Goal: Task Accomplishment & Management: Manage account settings

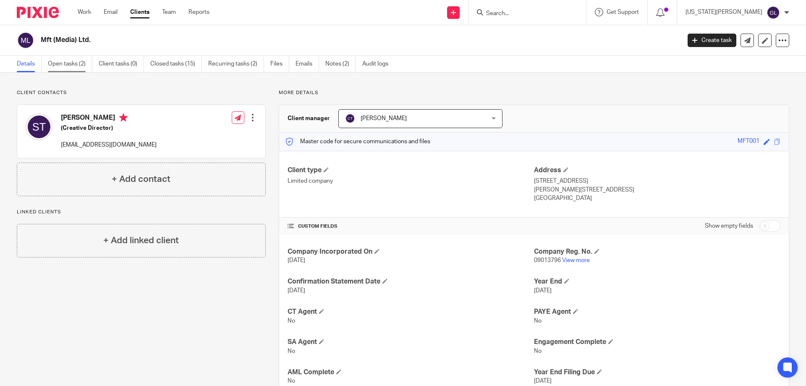
click at [71, 67] on link "Open tasks (2)" at bounding box center [70, 64] width 45 height 16
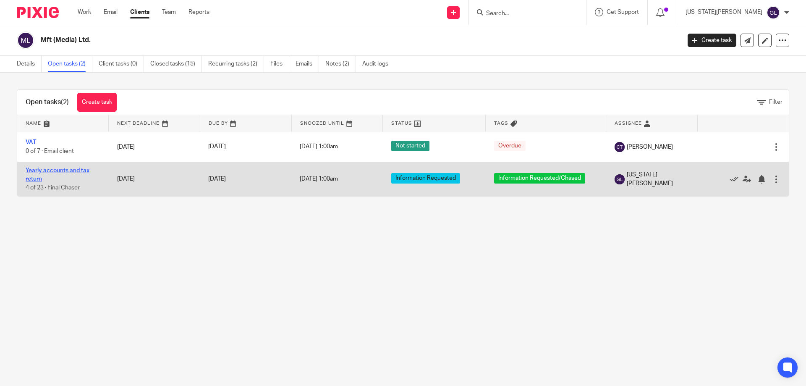
click at [64, 171] on link "Yearly accounts and tax return" at bounding box center [58, 175] width 64 height 14
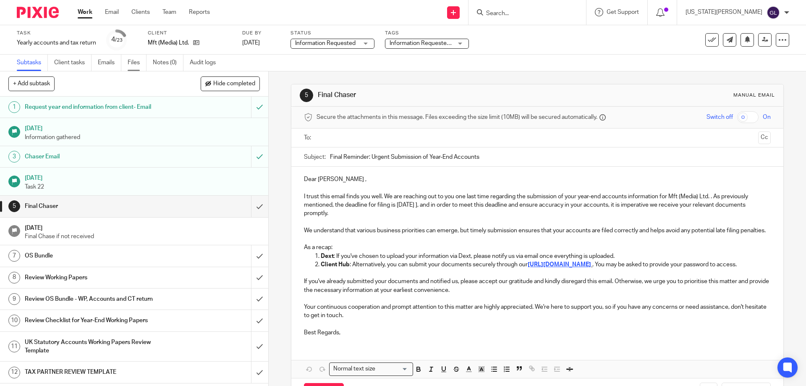
click at [131, 61] on link "Files" at bounding box center [137, 63] width 19 height 16
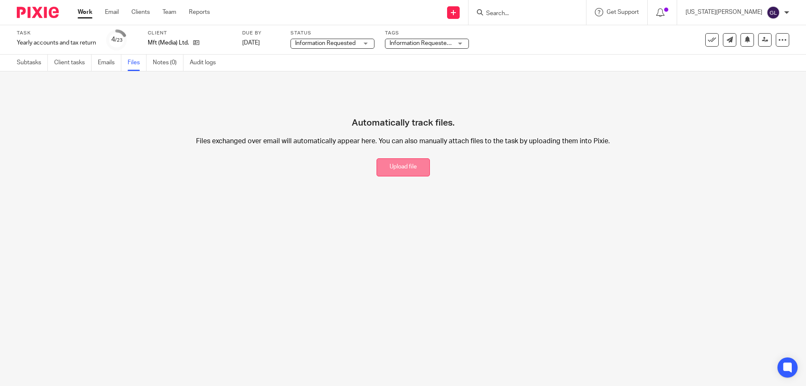
click at [378, 168] on button "Upload file" at bounding box center [403, 167] width 53 height 18
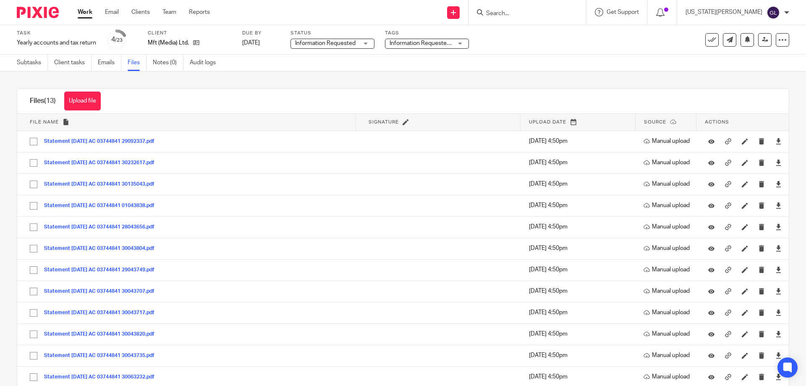
click at [275, 64] on div "Subtasks Client tasks Emails Files Notes (0) Audit logs" at bounding box center [403, 63] width 806 height 17
click at [194, 45] on icon at bounding box center [196, 42] width 6 height 6
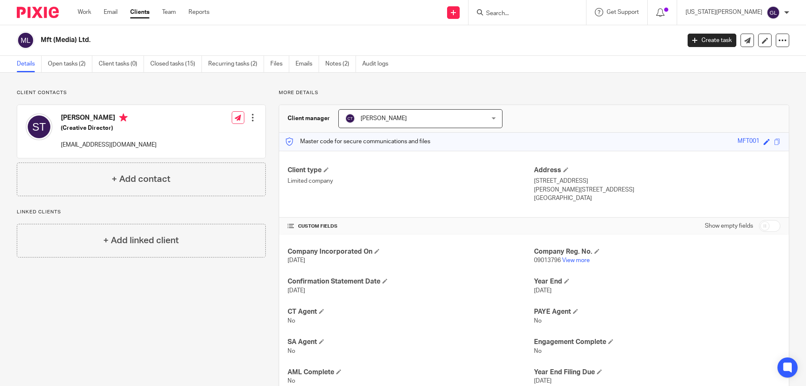
click at [553, 127] on div "Client manager [PERSON_NAME] [PERSON_NAME] [PERSON_NAME] Book Keeping -[GEOGRAP…" at bounding box center [534, 119] width 510 height 28
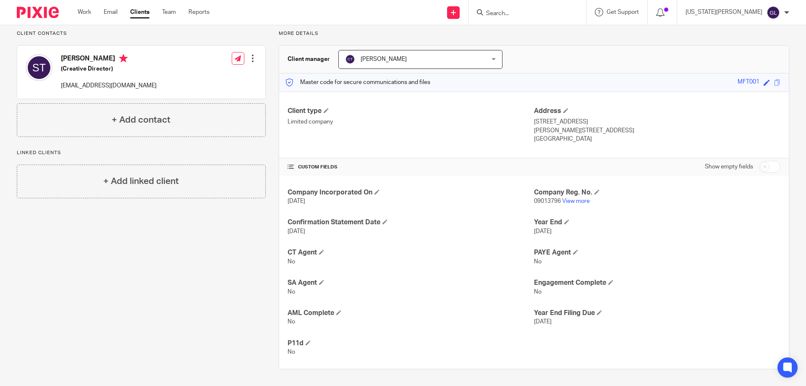
click at [105, 37] on div "Client contacts [PERSON_NAME] (Creative Director) [EMAIL_ADDRESS][DOMAIN_NAME] …" at bounding box center [141, 83] width 249 height 107
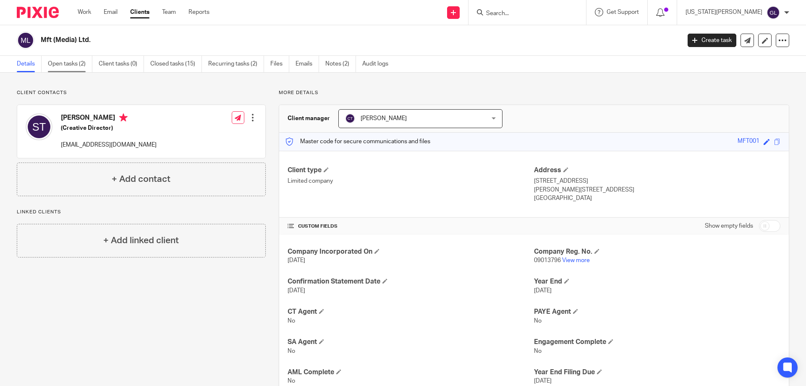
click at [69, 64] on link "Open tasks (2)" at bounding box center [70, 64] width 45 height 16
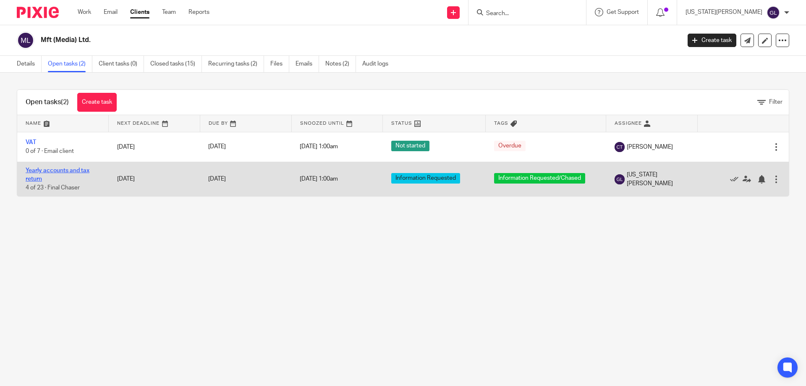
click at [42, 170] on link "Yearly accounts and tax return" at bounding box center [58, 175] width 64 height 14
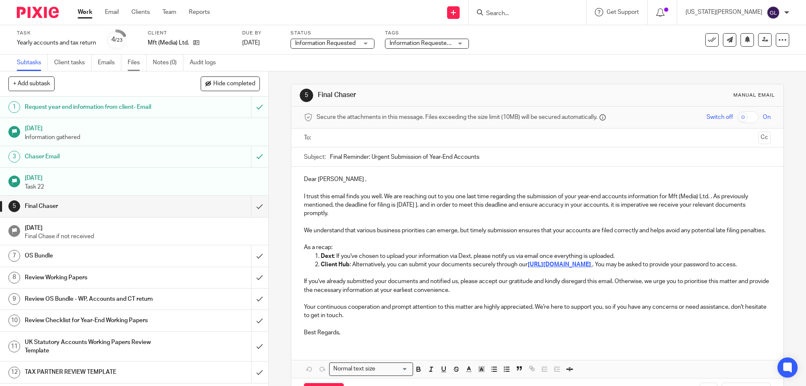
click at [134, 58] on link "Files" at bounding box center [137, 63] width 19 height 16
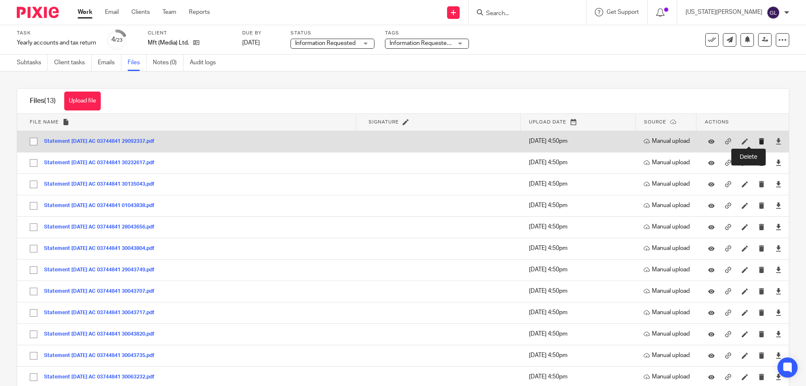
click at [759, 143] on icon "submit" at bounding box center [762, 141] width 6 height 6
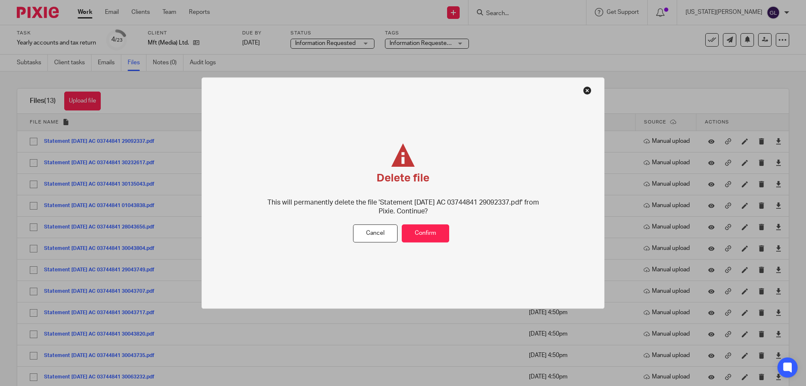
click at [588, 87] on div "Delete file This will permanently delete the file 'Statement 27-SEP-24 AC 03744…" at bounding box center [403, 192] width 403 height 231
click at [588, 90] on button at bounding box center [587, 90] width 8 height 8
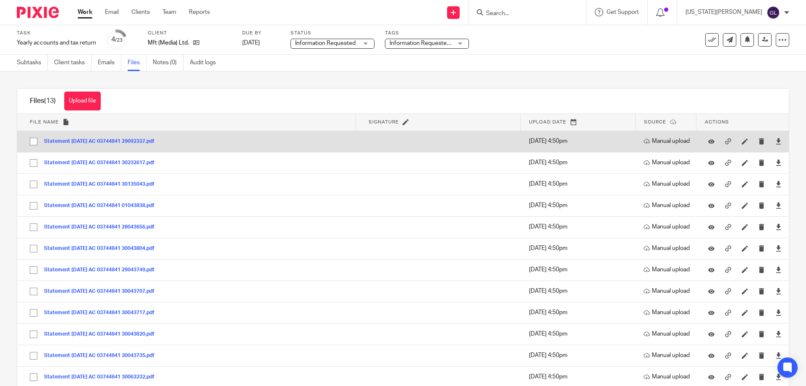
click at [32, 138] on input "checkbox" at bounding box center [34, 142] width 16 height 16
checkbox input "true"
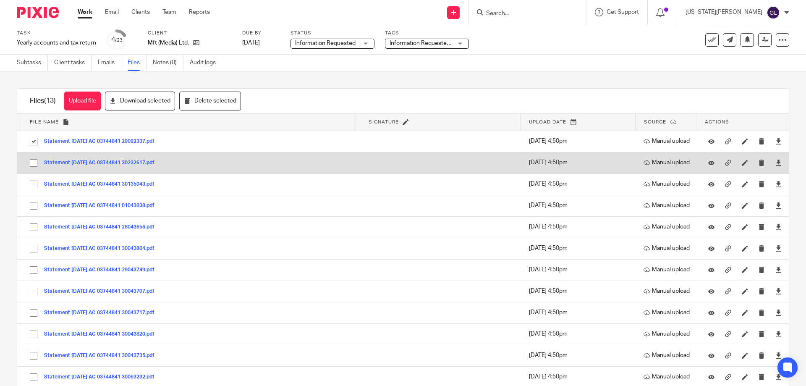
click at [33, 161] on input "checkbox" at bounding box center [34, 163] width 16 height 16
checkbox input "true"
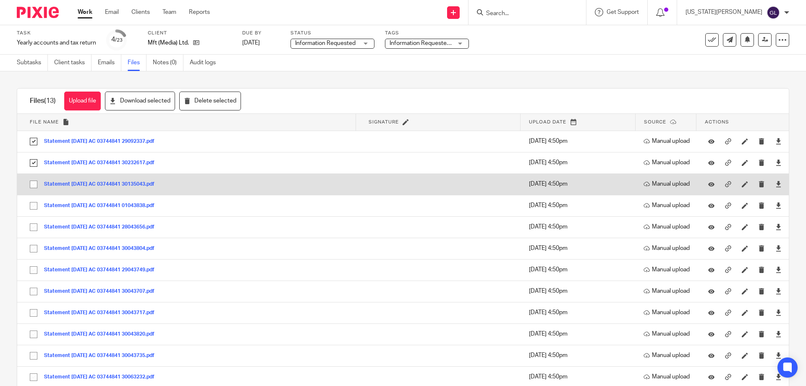
click at [34, 184] on input "checkbox" at bounding box center [34, 184] width 16 height 16
checkbox input "true"
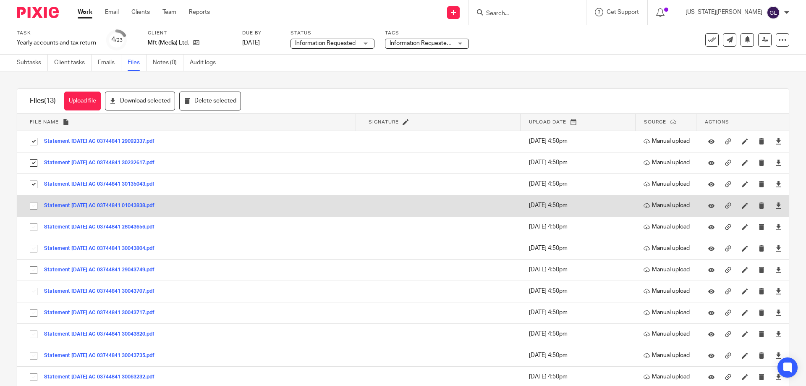
click at [32, 208] on input "checkbox" at bounding box center [34, 206] width 16 height 16
checkbox input "true"
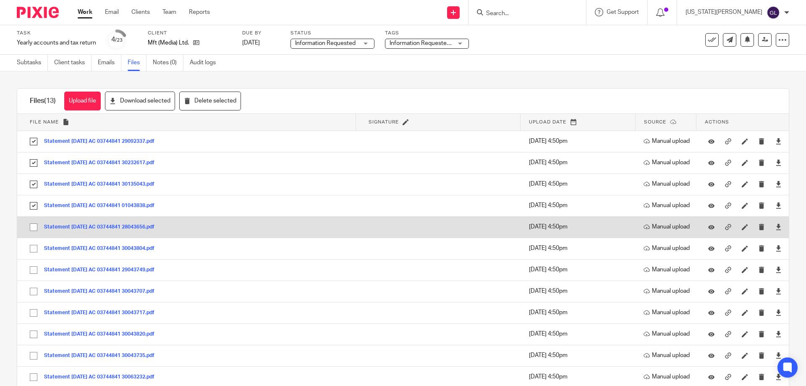
drag, startPoint x: 34, startPoint y: 223, endPoint x: 35, endPoint y: 248, distance: 24.8
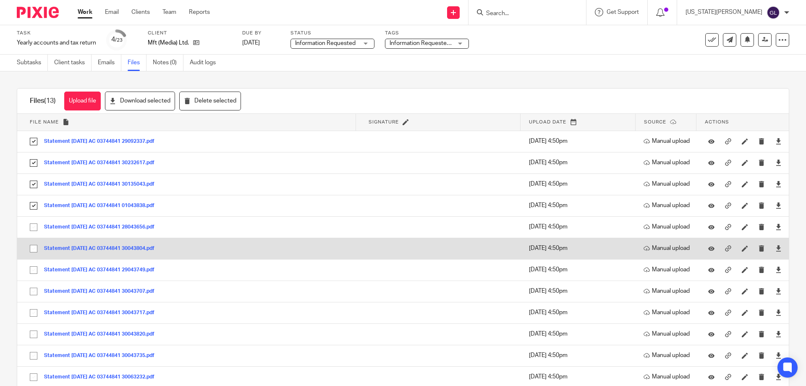
click at [34, 223] on input "checkbox" at bounding box center [34, 227] width 16 height 16
checkbox input "true"
click at [33, 248] on input "checkbox" at bounding box center [34, 249] width 16 height 16
checkbox input "true"
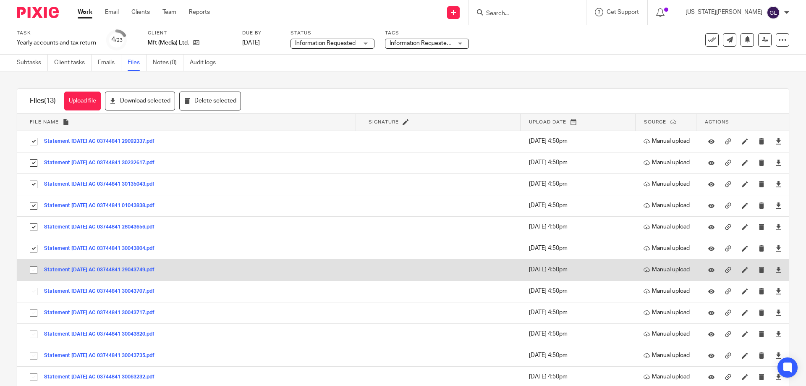
click at [36, 271] on input "checkbox" at bounding box center [34, 270] width 16 height 16
checkbox input "true"
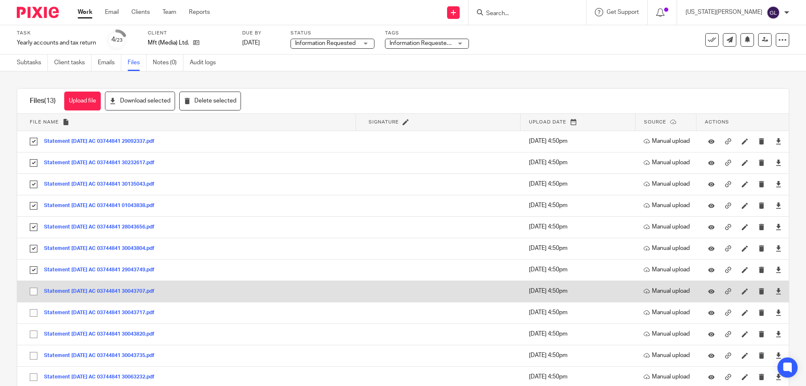
click at [32, 290] on input "checkbox" at bounding box center [34, 292] width 16 height 16
checkbox input "true"
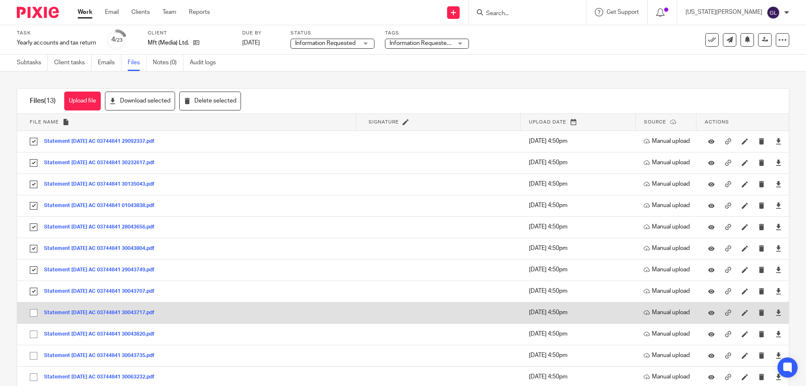
click at [34, 314] on input "checkbox" at bounding box center [34, 313] width 16 height 16
checkbox input "true"
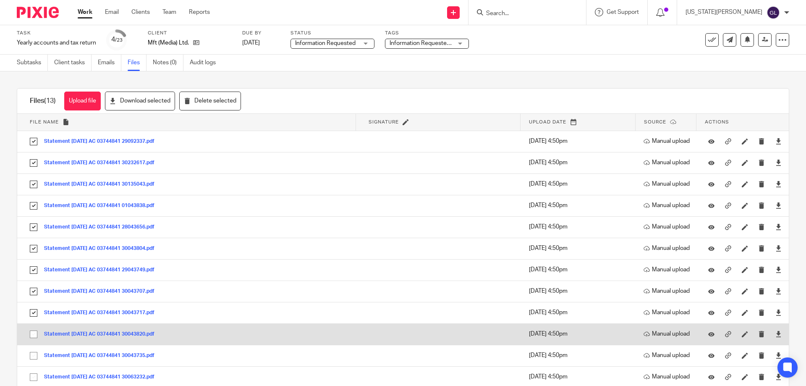
click at [35, 336] on input "checkbox" at bounding box center [34, 334] width 16 height 16
checkbox input "true"
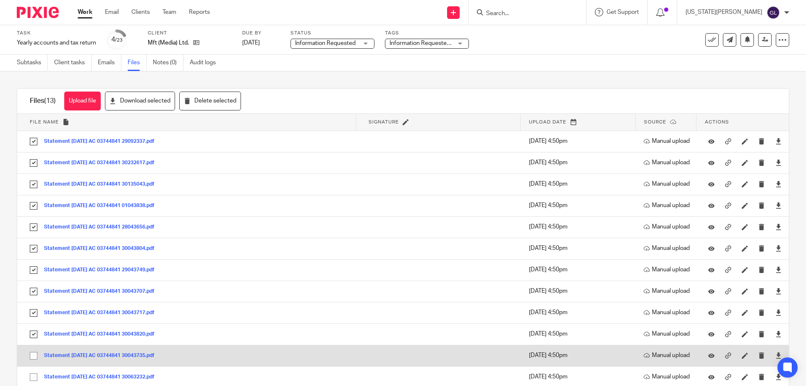
click at [32, 358] on input "checkbox" at bounding box center [34, 356] width 16 height 16
checkbox input "true"
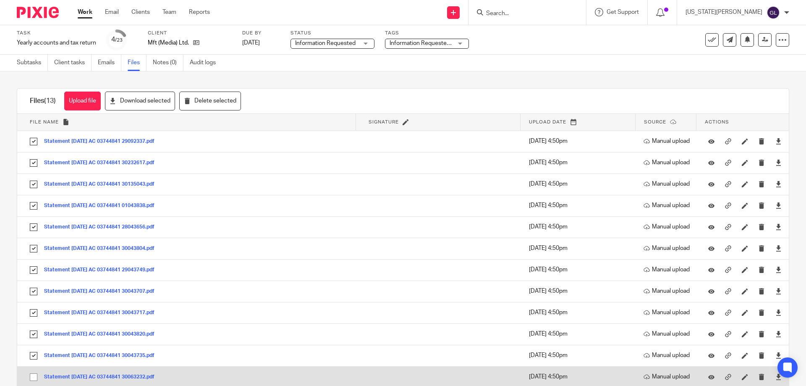
scroll to position [40, 0]
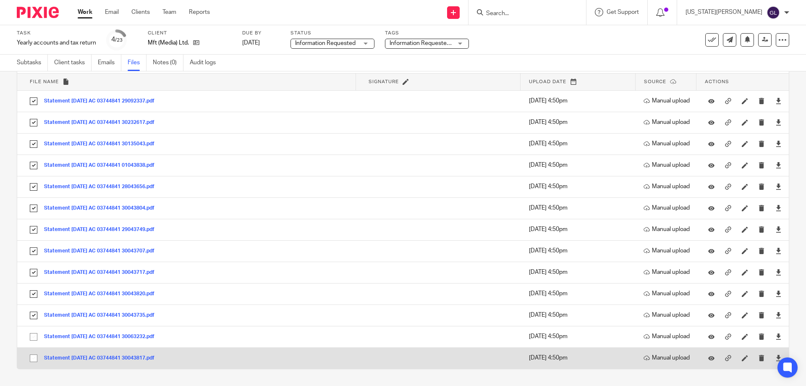
click at [31, 359] on input "checkbox" at bounding box center [34, 358] width 16 height 16
checkbox input "true"
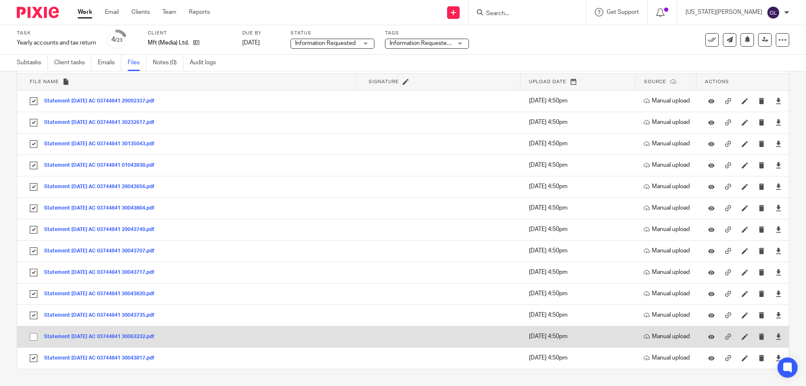
click at [34, 337] on input "checkbox" at bounding box center [34, 337] width 16 height 16
checkbox input "true"
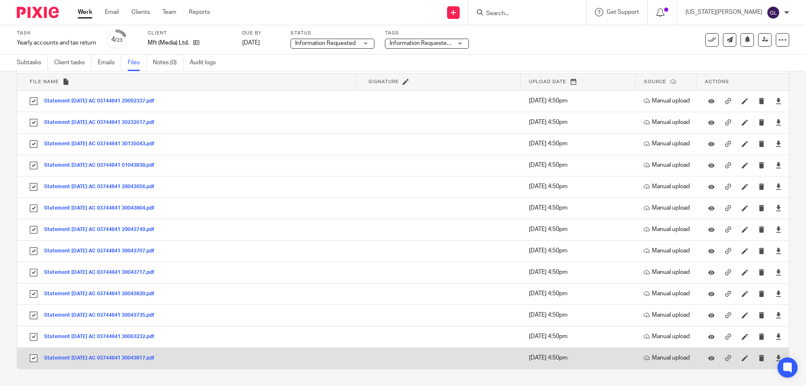
click at [32, 356] on input "checkbox" at bounding box center [34, 358] width 16 height 16
checkbox input "false"
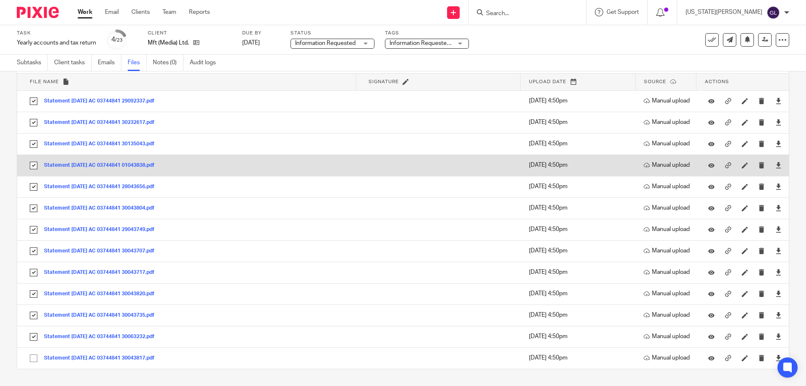
scroll to position [0, 0]
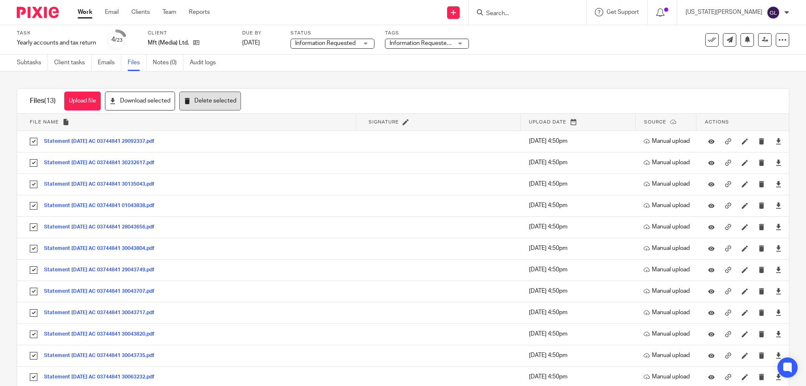
click at [212, 107] on button "Delete selected" at bounding box center [210, 101] width 62 height 19
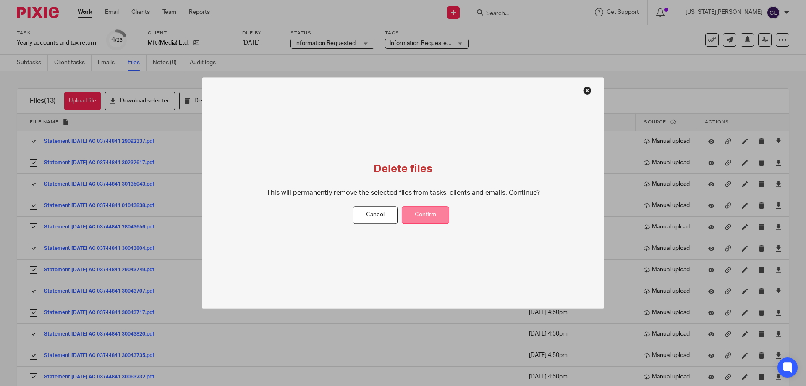
click at [412, 211] on button "Confirm" at bounding box center [425, 215] width 47 height 18
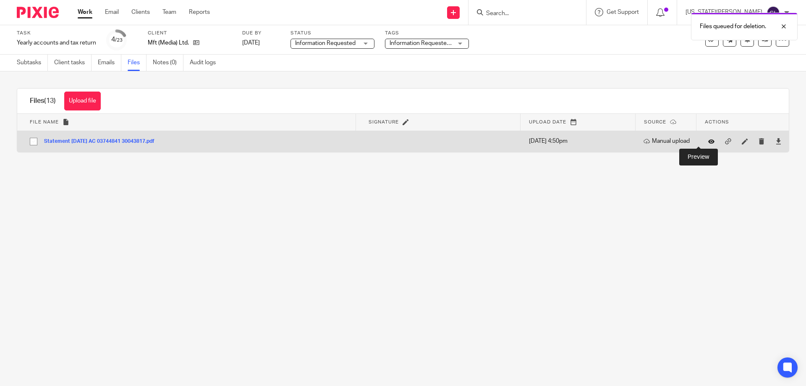
click at [709, 143] on icon at bounding box center [712, 141] width 6 height 6
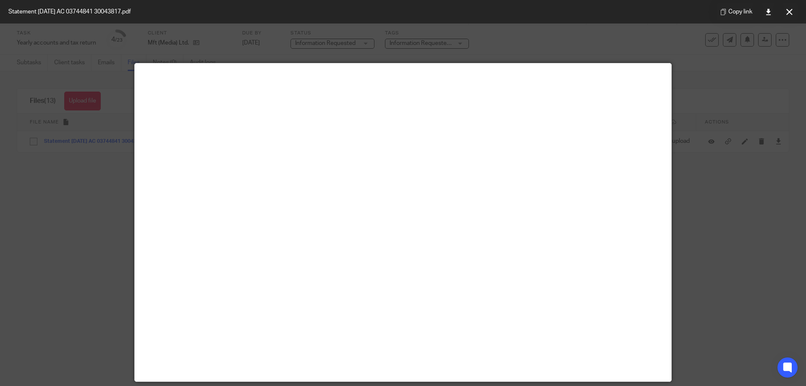
scroll to position [59, 0]
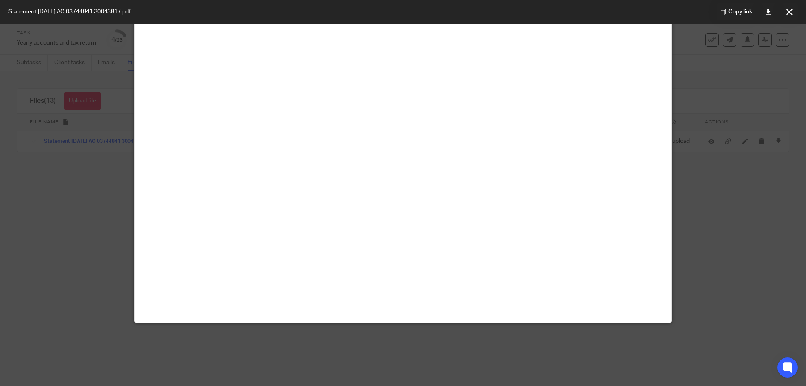
click at [714, 259] on div at bounding box center [403, 193] width 806 height 386
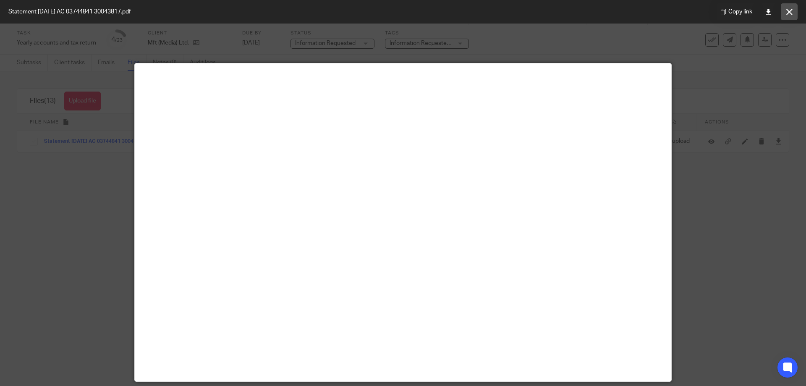
click at [789, 14] on icon at bounding box center [790, 12] width 6 height 6
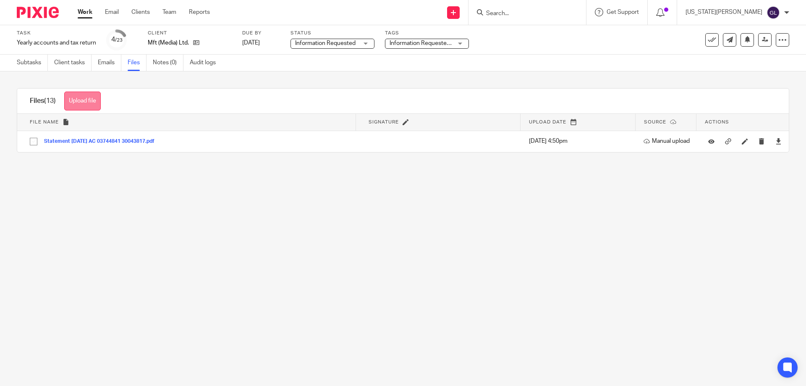
click at [91, 101] on button "Upload file" at bounding box center [82, 101] width 37 height 19
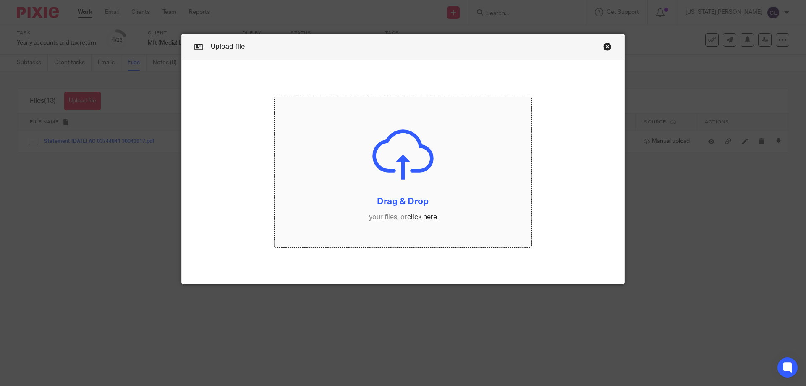
click at [421, 219] on input "file" at bounding box center [403, 172] width 257 height 150
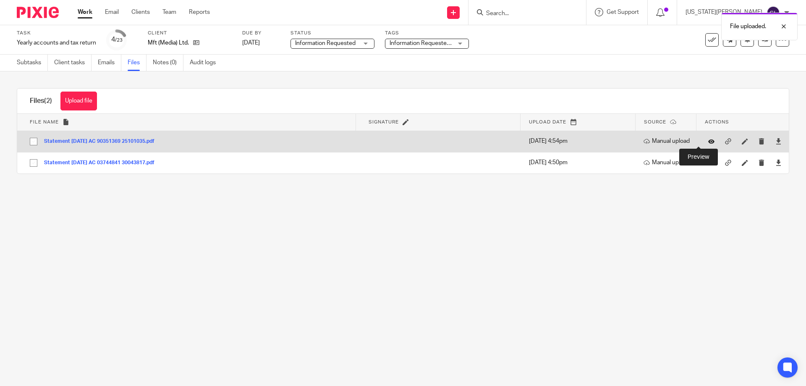
click at [709, 140] on icon at bounding box center [712, 141] width 6 height 6
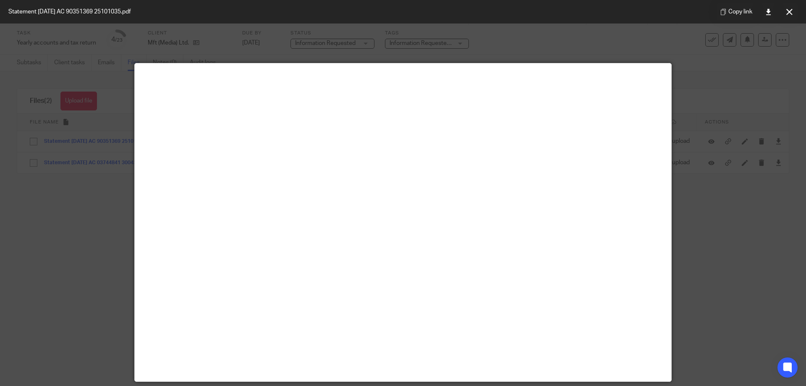
click at [709, 247] on div at bounding box center [403, 193] width 806 height 386
click at [789, 12] on icon at bounding box center [790, 12] width 6 height 6
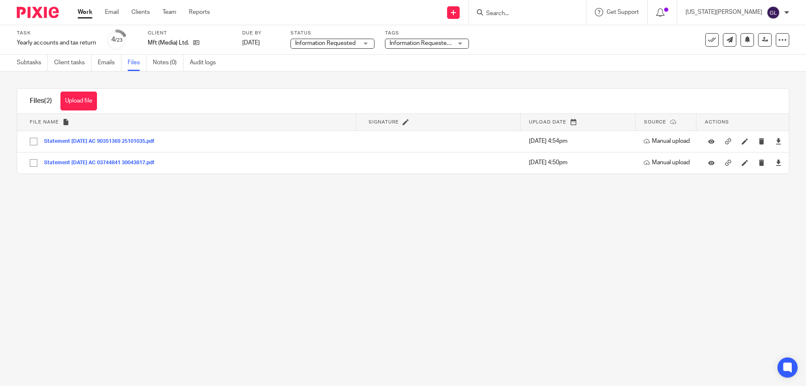
click at [86, 100] on button "Upload file" at bounding box center [78, 101] width 37 height 19
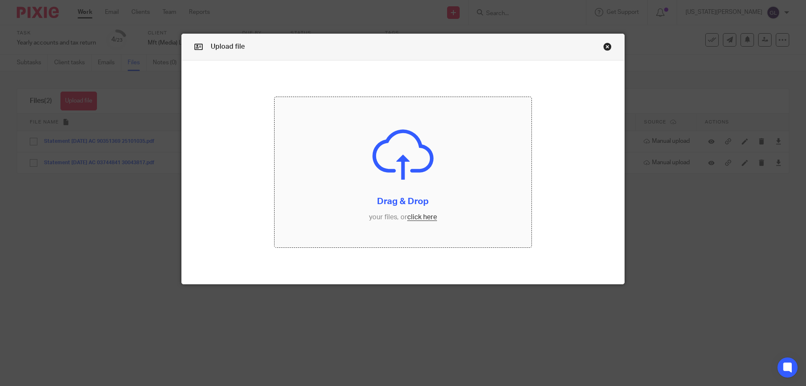
click at [409, 219] on input "file" at bounding box center [403, 172] width 257 height 150
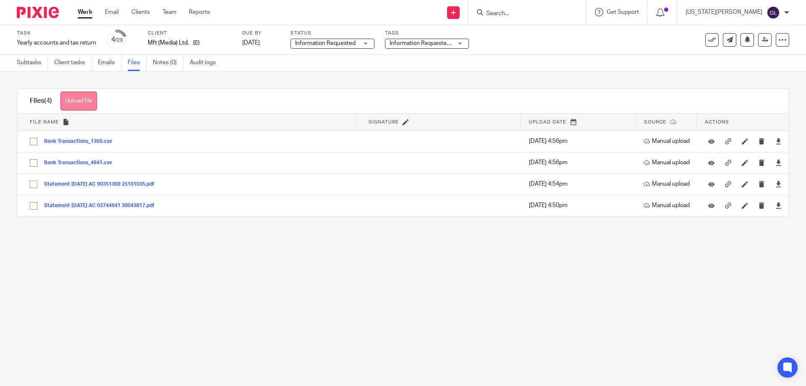
click at [88, 98] on button "Upload file" at bounding box center [78, 101] width 37 height 19
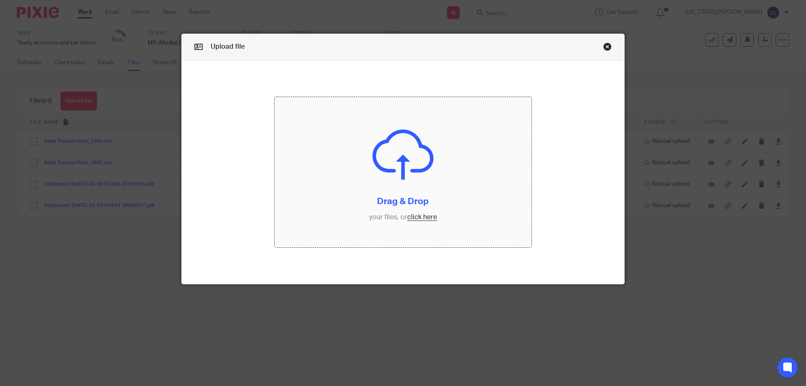
click at [424, 217] on input "file" at bounding box center [403, 172] width 257 height 150
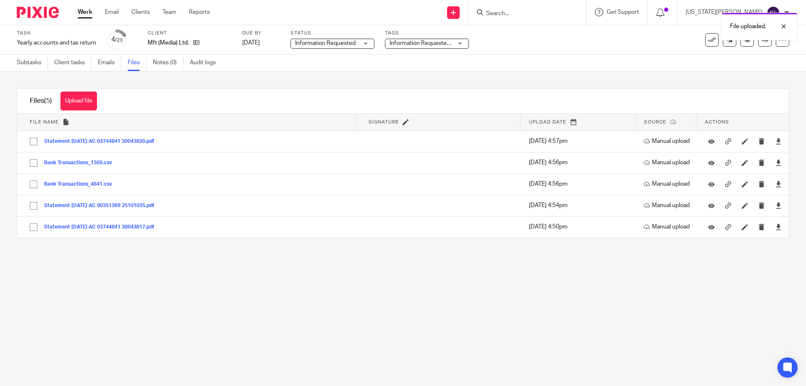
click at [331, 249] on div "Upload file Drag & Drop your files, or click here Files uploading... Files (5) …" at bounding box center [403, 163] width 806 height 184
click at [39, 58] on link "Subtasks" at bounding box center [32, 63] width 31 height 16
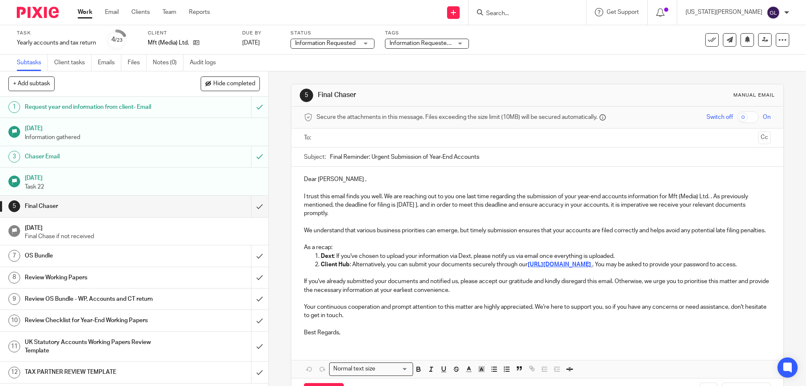
scroll to position [84, 0]
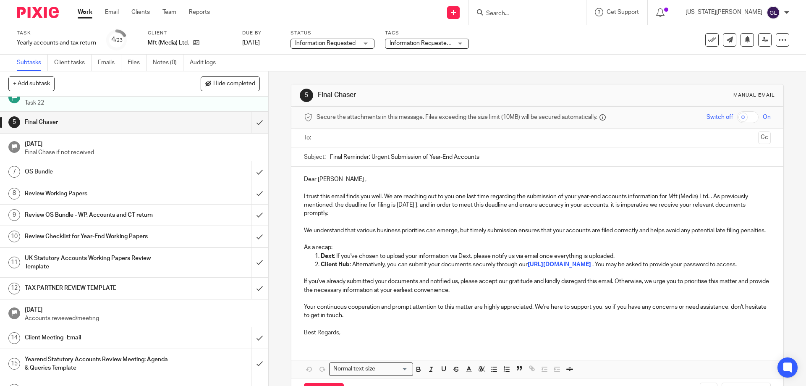
click at [68, 166] on h1 "OS Bundle" at bounding box center [97, 171] width 145 height 13
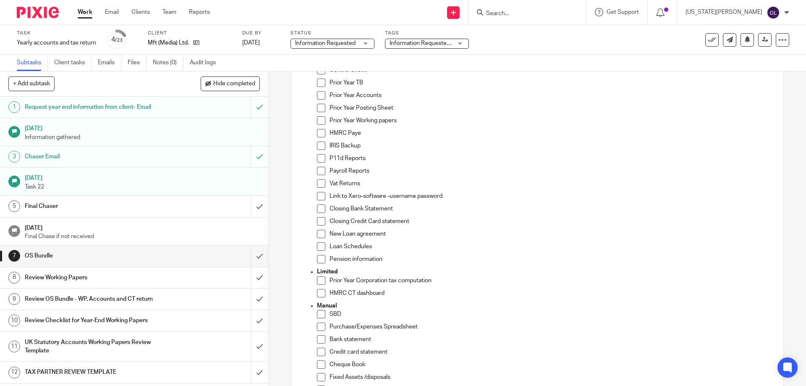
scroll to position [126, 0]
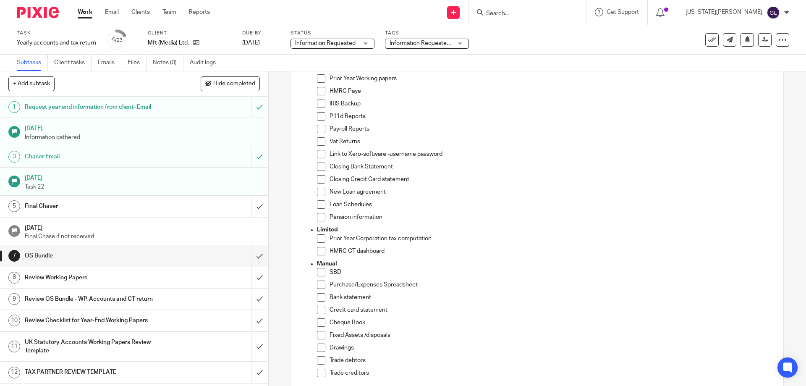
click at [319, 155] on span at bounding box center [321, 154] width 8 height 8
click at [319, 168] on span at bounding box center [321, 167] width 8 height 8
